Goal: Task Accomplishment & Management: Complete application form

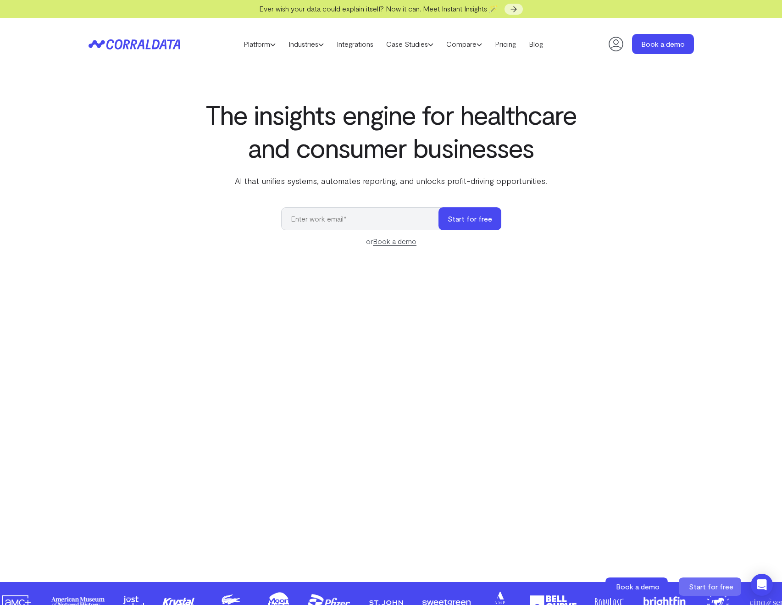
click at [710, 591] on icon at bounding box center [709, 586] width 62 height 18
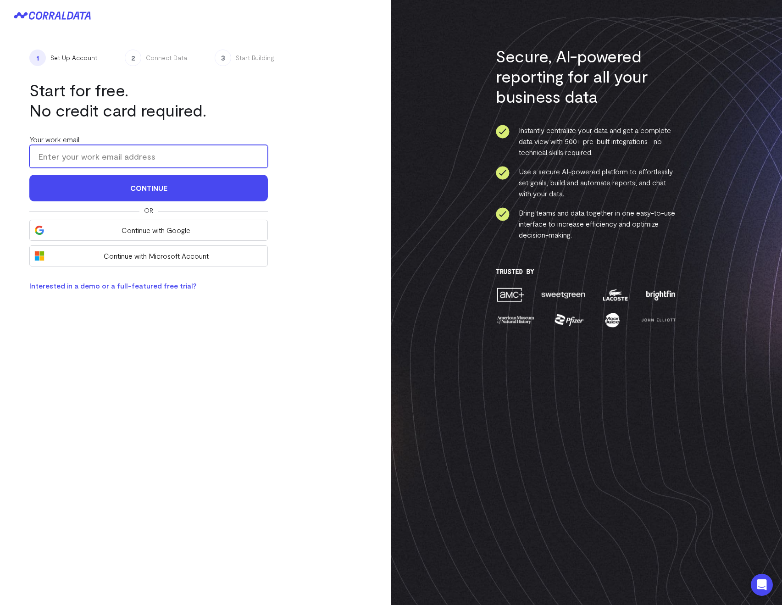
click at [55, 145] on input "Your work email:" at bounding box center [148, 156] width 238 height 23
drag, startPoint x: 67, startPoint y: 158, endPoint x: 98, endPoint y: 154, distance: 31.4
click at [98, 154] on input "arthur+100625-2@corraldata.com" at bounding box center [148, 156] width 238 height 23
drag, startPoint x: 99, startPoint y: 154, endPoint x: 66, endPoint y: 152, distance: 33.1
click at [66, 152] on input "arthur+100625-2@corraldata.com" at bounding box center [148, 156] width 238 height 23
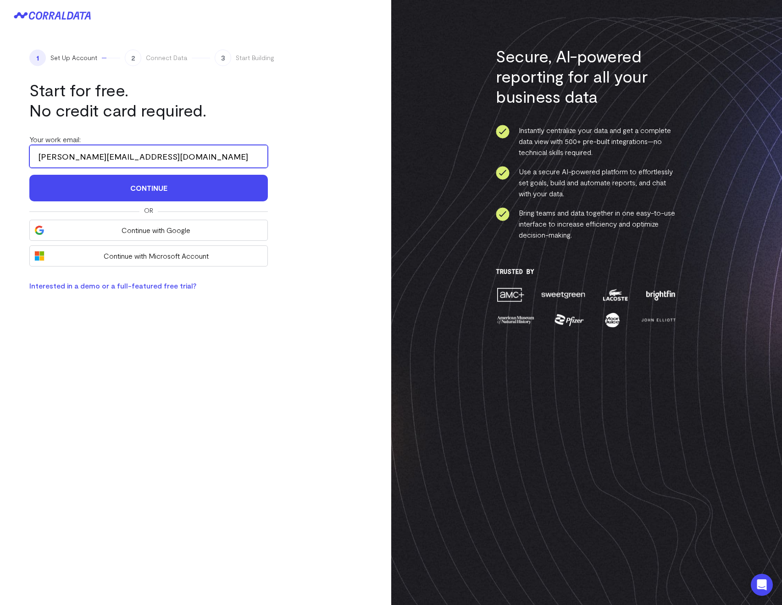
type input "arthur+100625-2@corraldata.com"
click at [257, 107] on h1 "Start for free. No credit card required." at bounding box center [148, 100] width 238 height 40
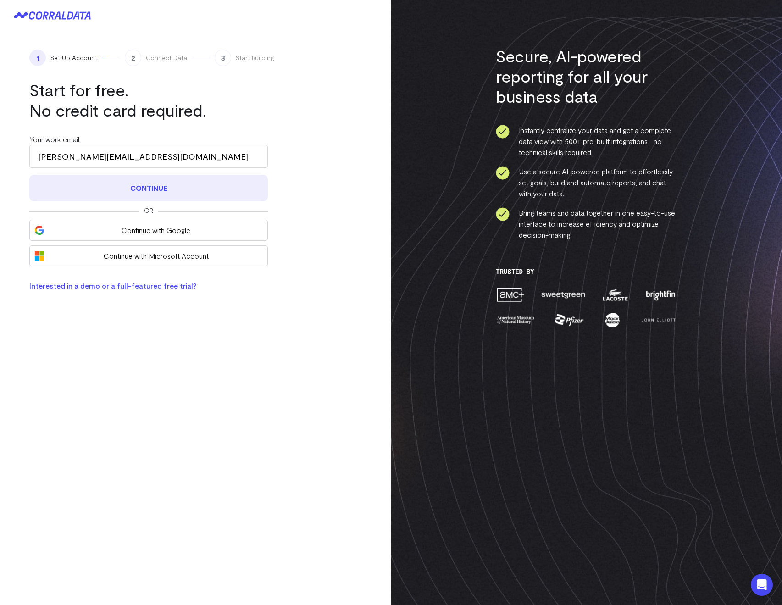
click at [207, 184] on button "Continue" at bounding box center [148, 188] width 238 height 27
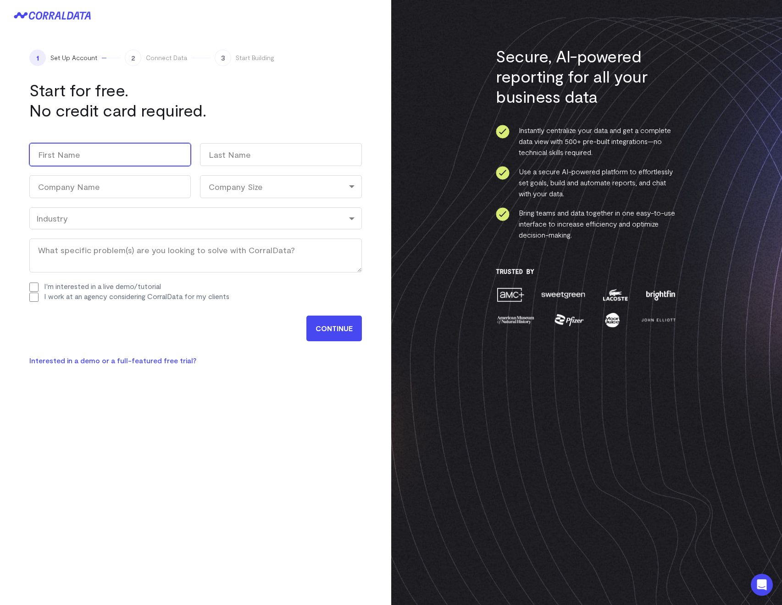
click at [106, 157] on input "First" at bounding box center [109, 154] width 161 height 23
click at [250, 151] on input "Last" at bounding box center [280, 154] width 161 height 23
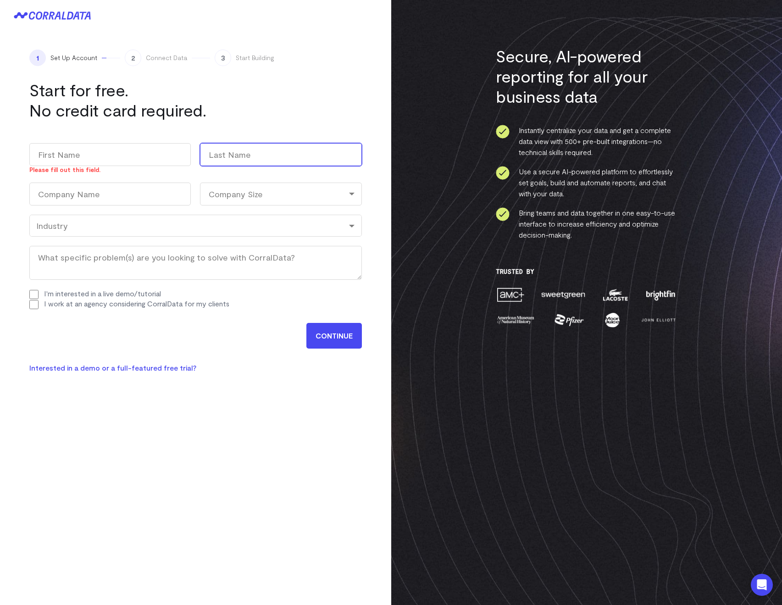
paste input "100625-2"
type input "100625-2"
click at [111, 162] on input "First" at bounding box center [109, 154] width 161 height 23
click at [102, 203] on input "Company Name (Required)" at bounding box center [109, 193] width 161 height 23
paste input "100625-2"
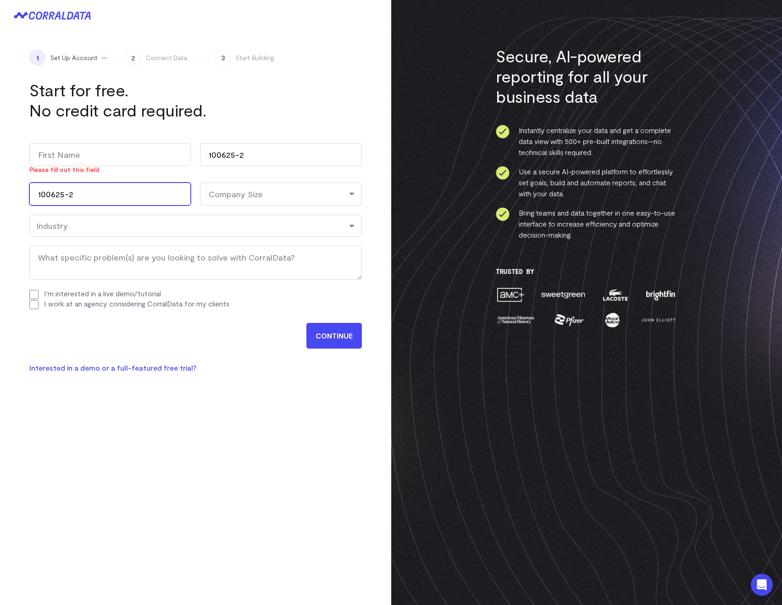
type input "100625-2"
click at [94, 171] on div "Please fill out this field." at bounding box center [109, 169] width 161 height 7
drag, startPoint x: 91, startPoint y: 168, endPoint x: 89, endPoint y: 163, distance: 5.4
click at [91, 168] on div "Please fill out this field." at bounding box center [109, 169] width 161 height 7
click at [87, 156] on input "First" at bounding box center [109, 154] width 161 height 23
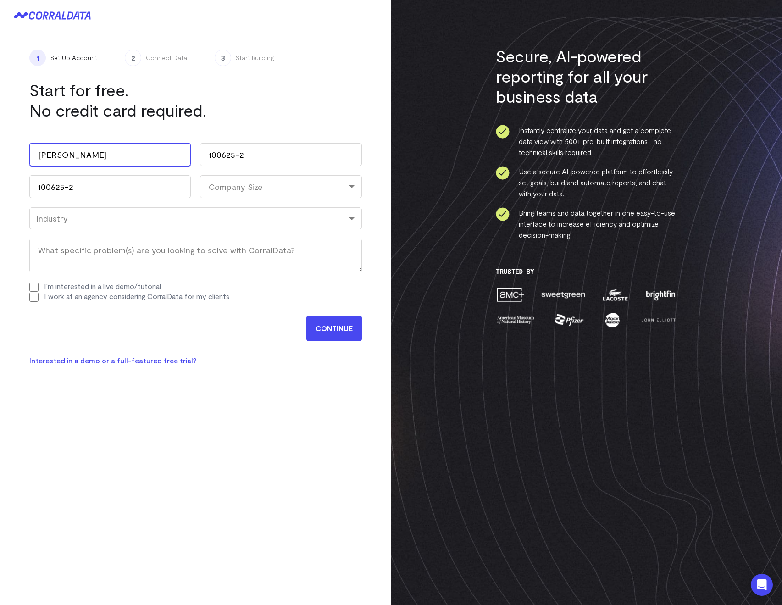
type input "Arthur"
click at [215, 191] on div "Company Size" at bounding box center [280, 186] width 161 height 23
click at [237, 263] on li "101-500" at bounding box center [280, 263] width 161 height 19
select select "101-500"
click at [98, 225] on div "Industry" at bounding box center [195, 218] width 332 height 22
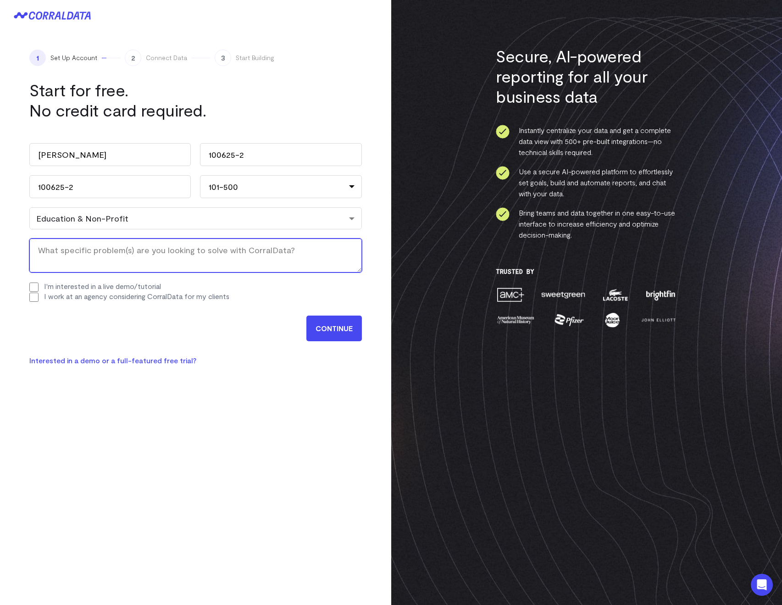
click at [115, 268] on textarea "What specific problem(s) are you looking to solve with CorralData? (Required)" at bounding box center [195, 255] width 332 height 34
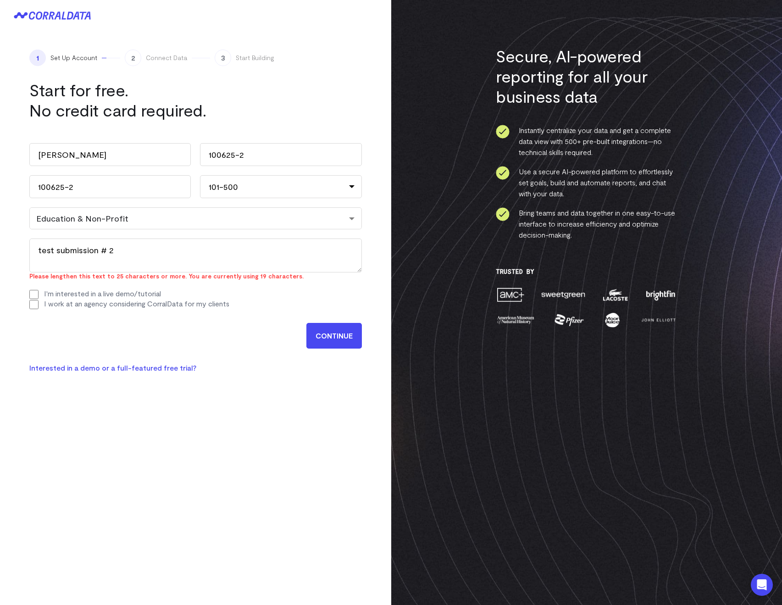
click at [315, 326] on input "CONTINUE" at bounding box center [333, 336] width 55 height 26
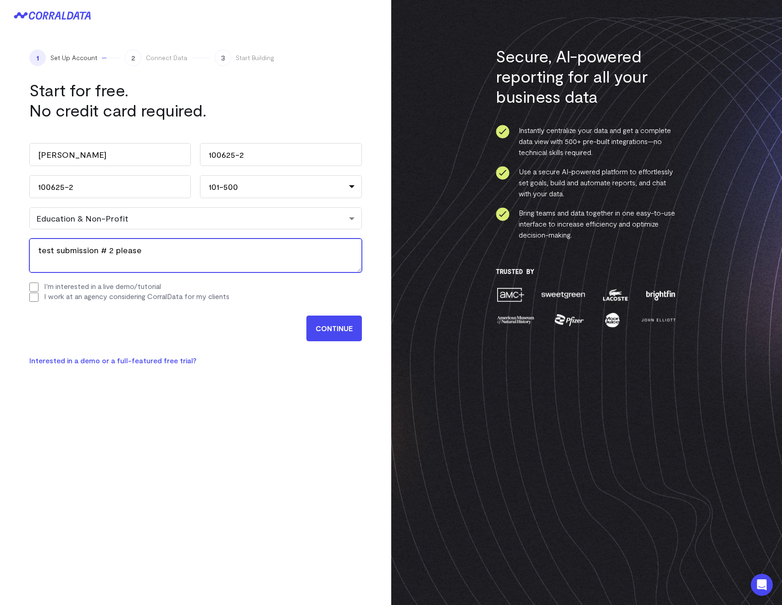
type textarea "test submission # 2 please"
click at [351, 328] on input "CONTINUE" at bounding box center [333, 328] width 55 height 26
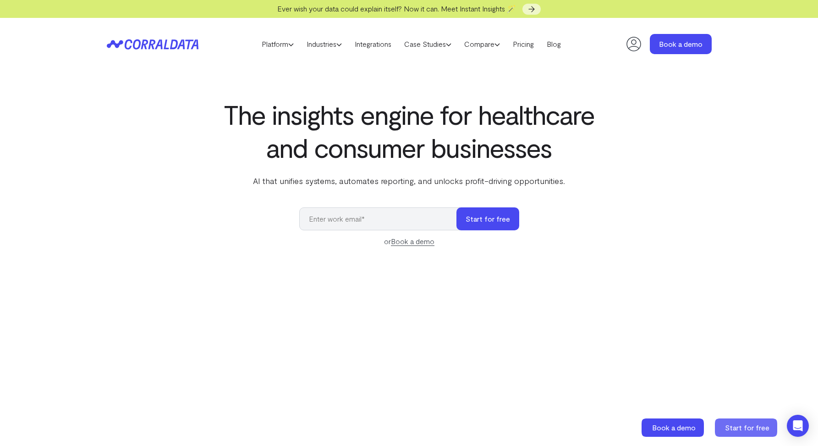
click at [729, 430] on span "Start for free" at bounding box center [747, 427] width 44 height 9
click at [518, 50] on link "Pricing" at bounding box center [524, 44] width 34 height 14
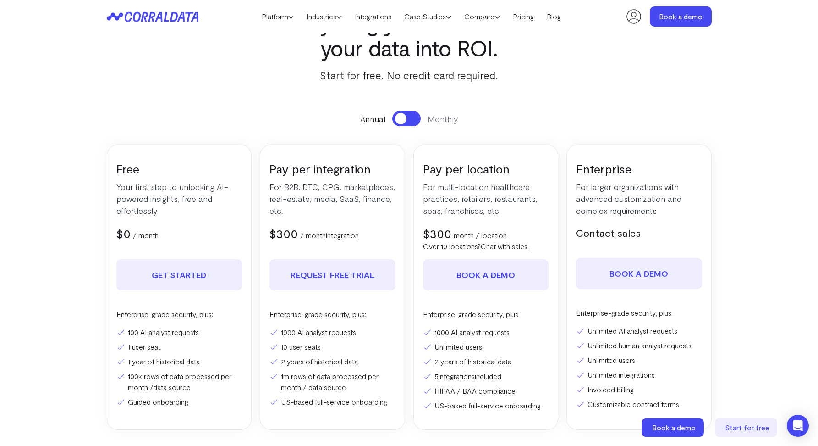
scroll to position [108, 0]
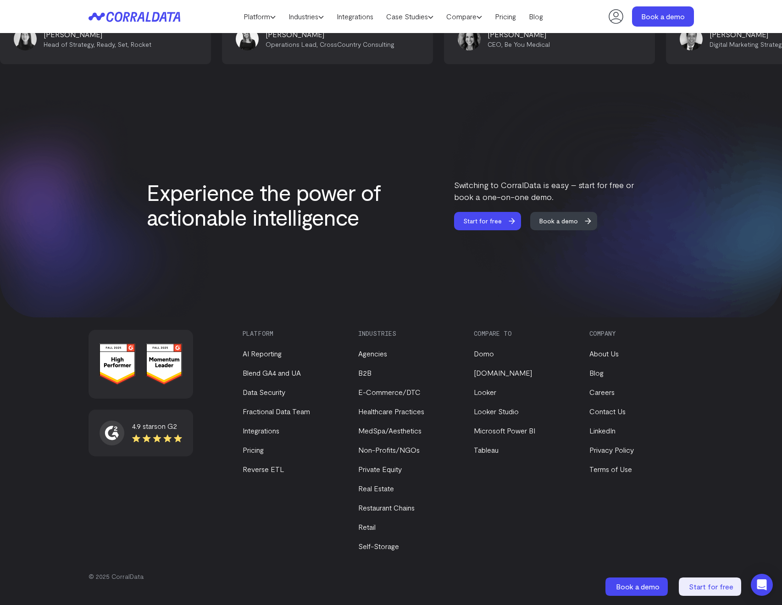
scroll to position [3768, 0]
click at [600, 470] on link "Terms of Use" at bounding box center [610, 469] width 43 height 9
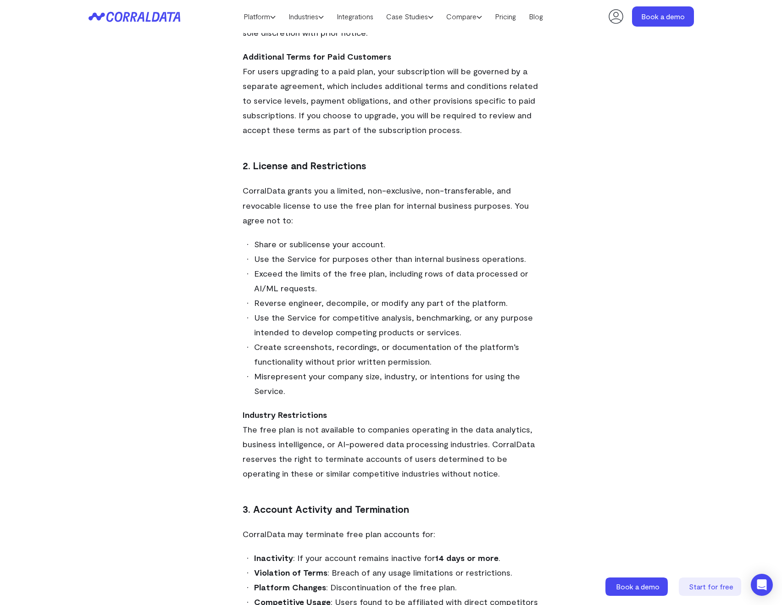
scroll to position [381, 0]
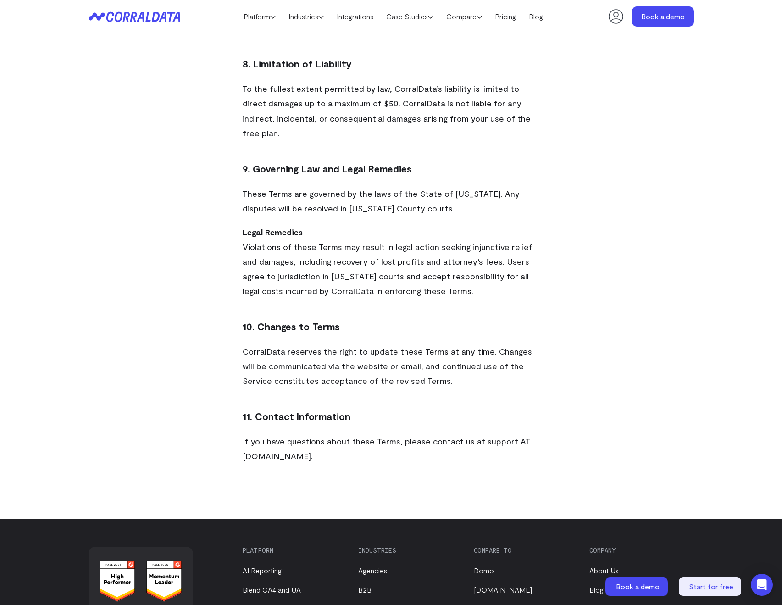
scroll to position [1913, 0]
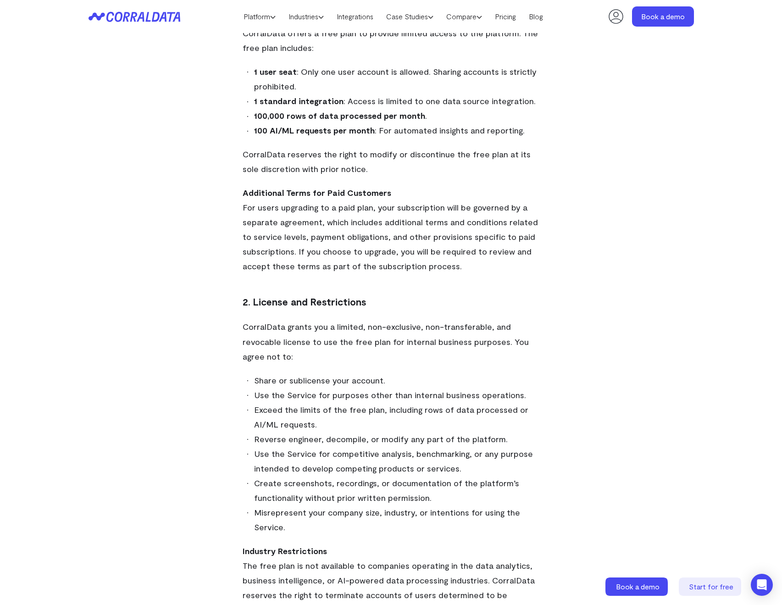
scroll to position [0, 0]
